Goal: Check status: Check status

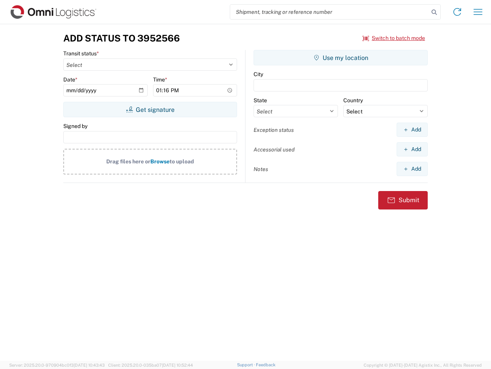
click at [330, 12] on input "search" at bounding box center [329, 12] width 199 height 15
click at [435, 12] on icon at bounding box center [434, 12] width 11 height 11
click at [458, 12] on icon at bounding box center [457, 12] width 12 height 12
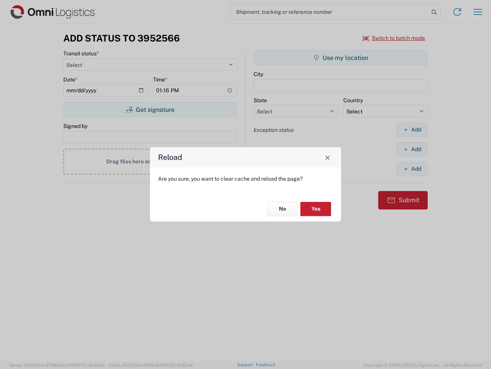
click at [478, 12] on div "Reload Are you sure, you want to clear cache and reload the page? No Yes" at bounding box center [245, 184] width 491 height 369
click at [394, 38] on div "Reload Are you sure, you want to clear cache and reload the page? No Yes" at bounding box center [245, 184] width 491 height 369
click at [150, 109] on div "Reload Are you sure, you want to clear cache and reload the page? No Yes" at bounding box center [245, 184] width 491 height 369
click at [341, 58] on div "Reload Are you sure, you want to clear cache and reload the page? No Yes" at bounding box center [245, 184] width 491 height 369
click at [412, 129] on div "Reload Are you sure, you want to clear cache and reload the page? No Yes" at bounding box center [245, 184] width 491 height 369
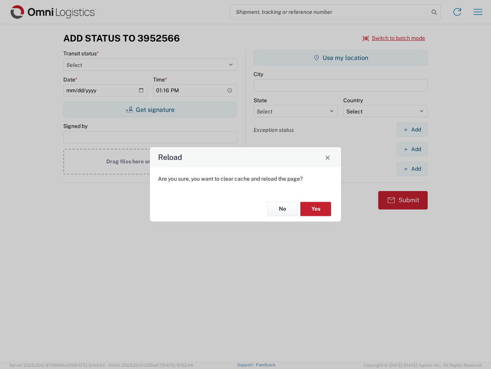
click at [412, 149] on div "Reload Are you sure, you want to clear cache and reload the page? No Yes" at bounding box center [245, 184] width 491 height 369
click at [412, 169] on div "Reload Are you sure, you want to clear cache and reload the page? No Yes" at bounding box center [245, 184] width 491 height 369
